Goal: Task Accomplishment & Management: Manage account settings

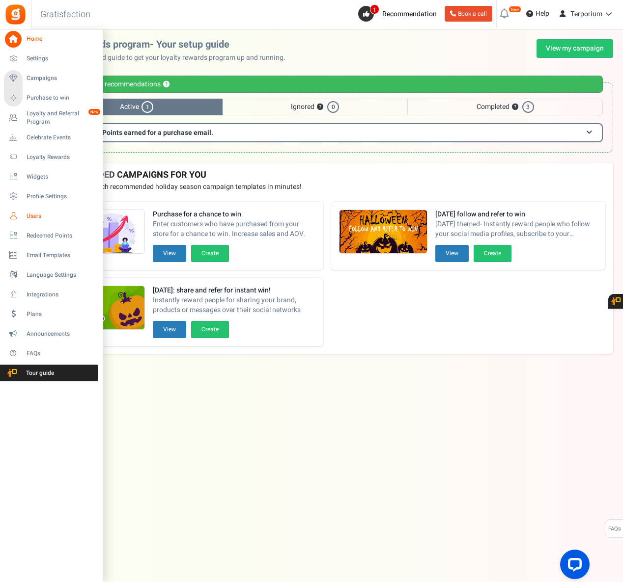
click at [37, 215] on span "Users" at bounding box center [61, 216] width 69 height 8
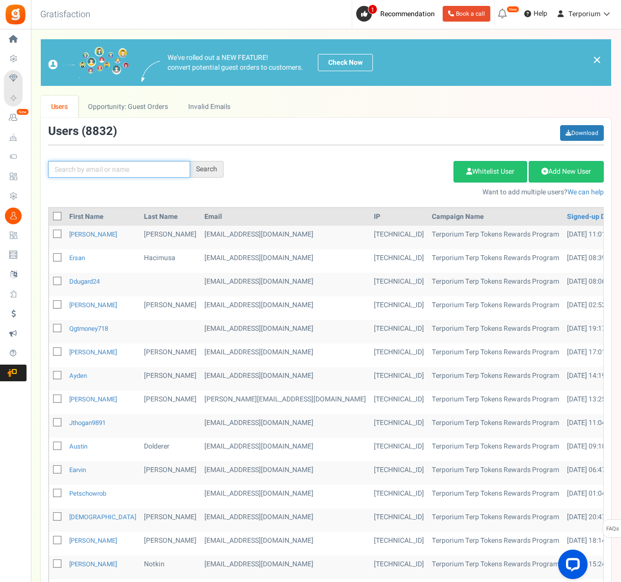
click at [158, 170] on input "text" at bounding box center [119, 169] width 142 height 17
type input "carlosrubio710"
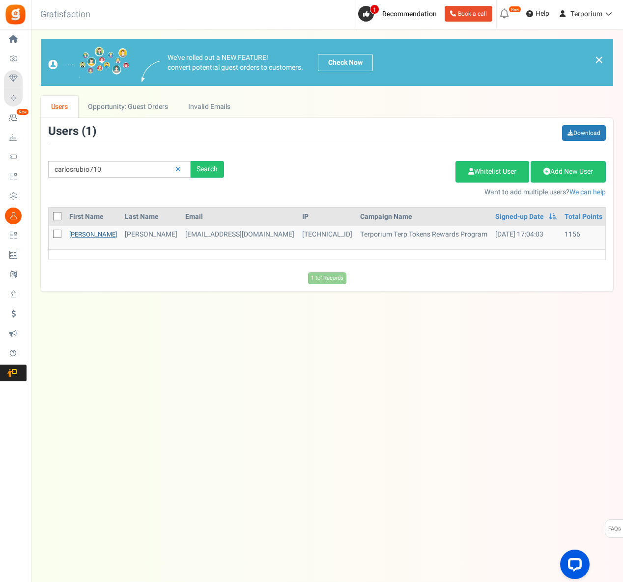
click at [79, 233] on link "[PERSON_NAME]" at bounding box center [93, 234] width 48 height 9
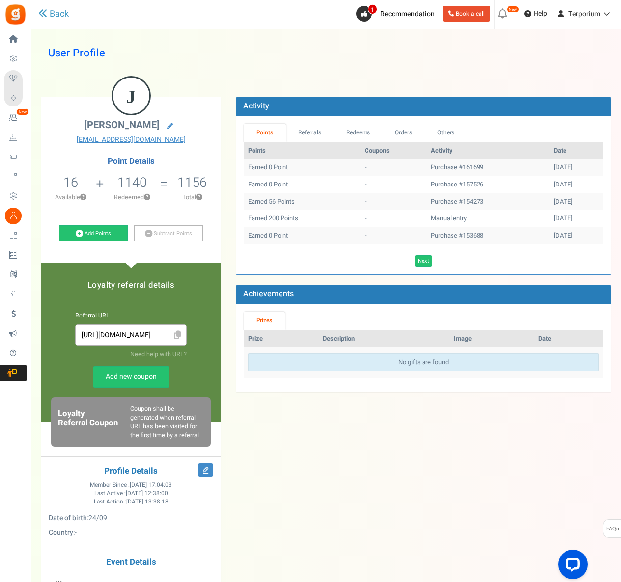
click at [140, 216] on div "Point Details 16 16 Redeemable 0 Exclusion Available ? 1140 Redeemed ? ?" at bounding box center [131, 201] width 164 height 88
click at [102, 239] on link "Add Points" at bounding box center [93, 233] width 69 height 17
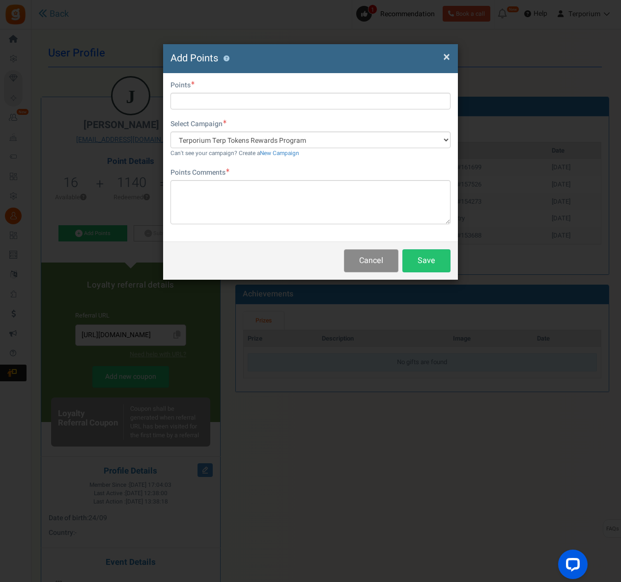
click at [375, 265] on button "Cancel" at bounding box center [371, 260] width 55 height 23
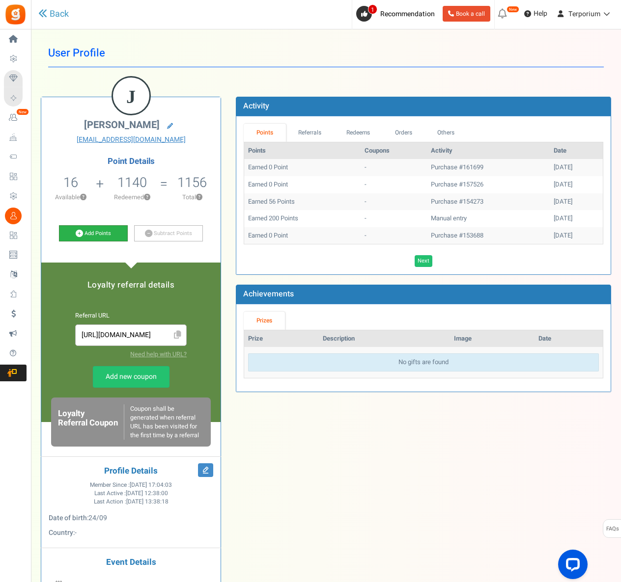
click at [109, 231] on link "Add Points" at bounding box center [93, 233] width 69 height 17
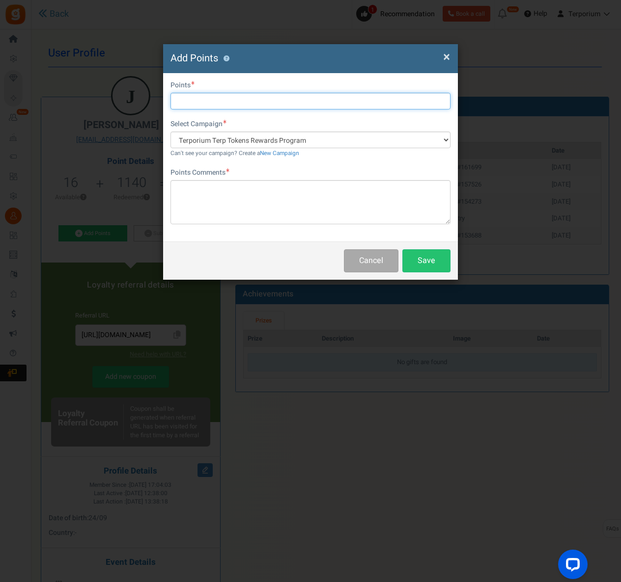
click at [192, 95] on input "text" at bounding box center [310, 101] width 280 height 17
type input "200"
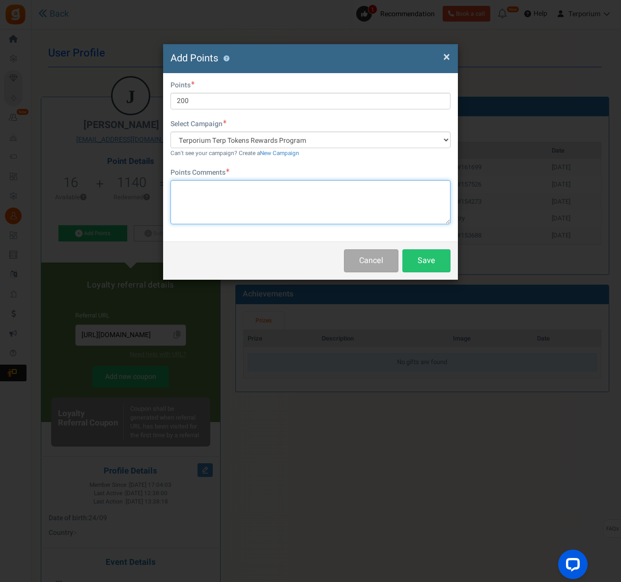
click at [203, 190] on textarea at bounding box center [310, 202] width 280 height 44
type textarea "bday"
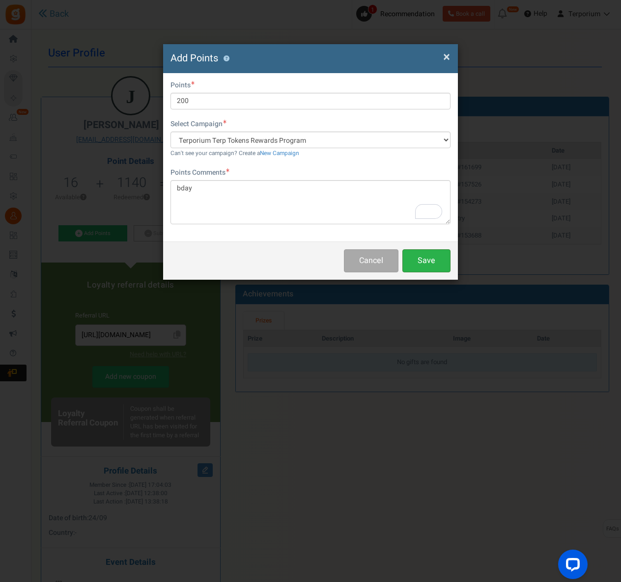
click at [425, 264] on button "Save" at bounding box center [426, 260] width 48 height 23
